Goal: Register for event/course

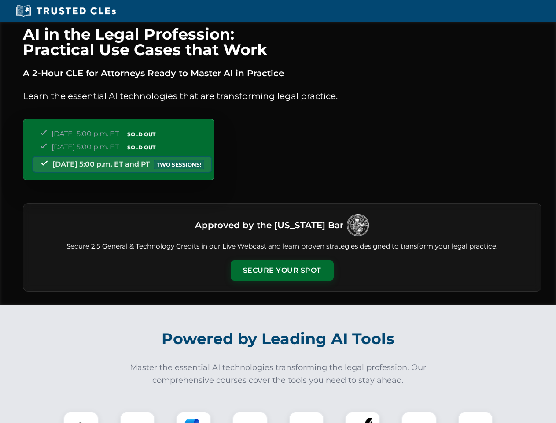
click at [282, 271] on button "Secure Your Spot" at bounding box center [282, 270] width 103 height 20
click at [81, 417] on img at bounding box center [81, 429] width 26 height 26
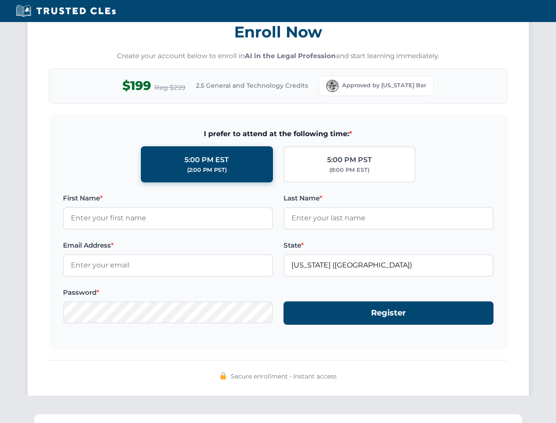
scroll to position [865, 0]
